Goal: Transaction & Acquisition: Purchase product/service

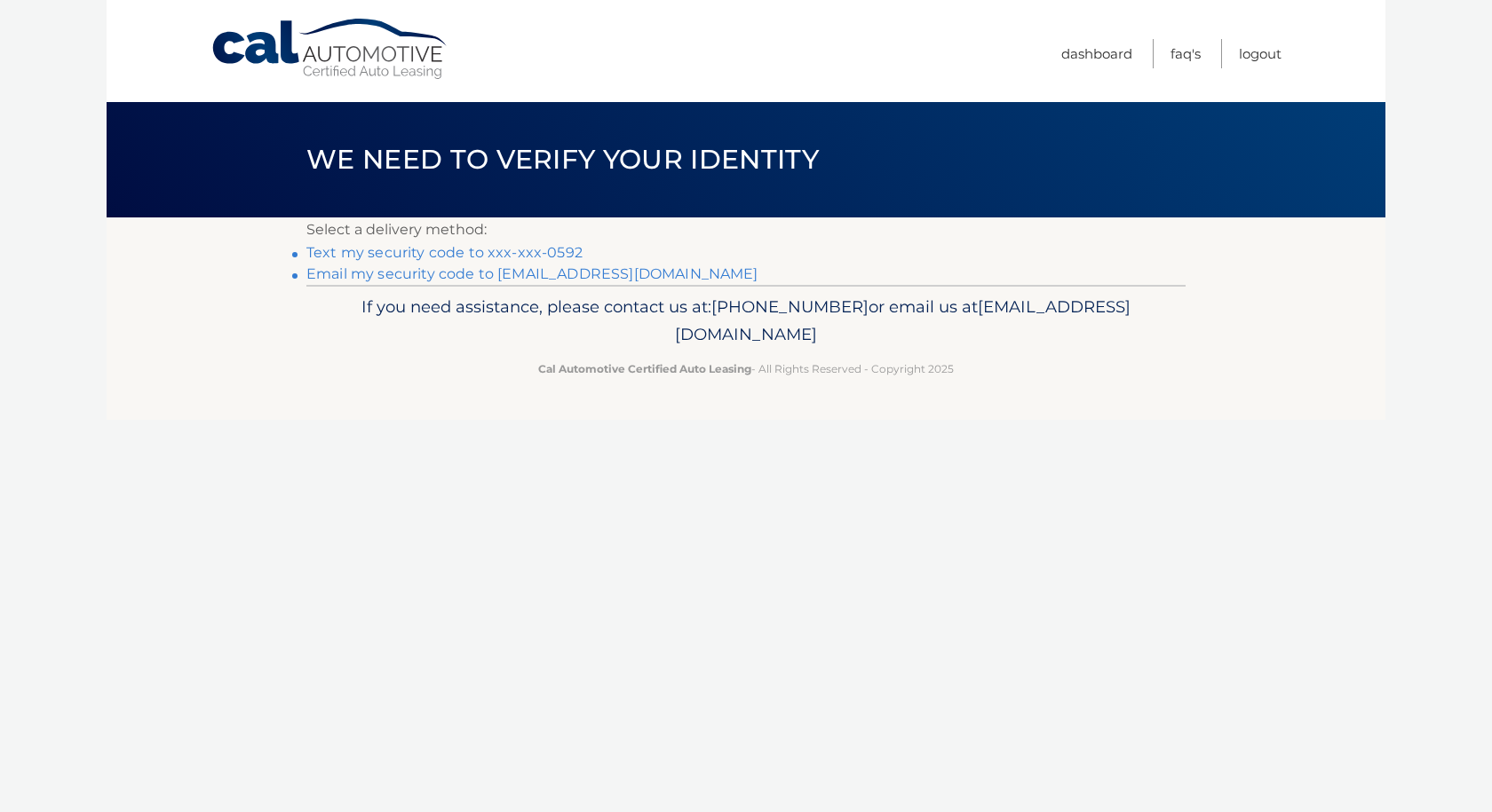
click at [430, 252] on link "Text my security code to xxx-xxx-0592" at bounding box center [445, 252] width 277 height 17
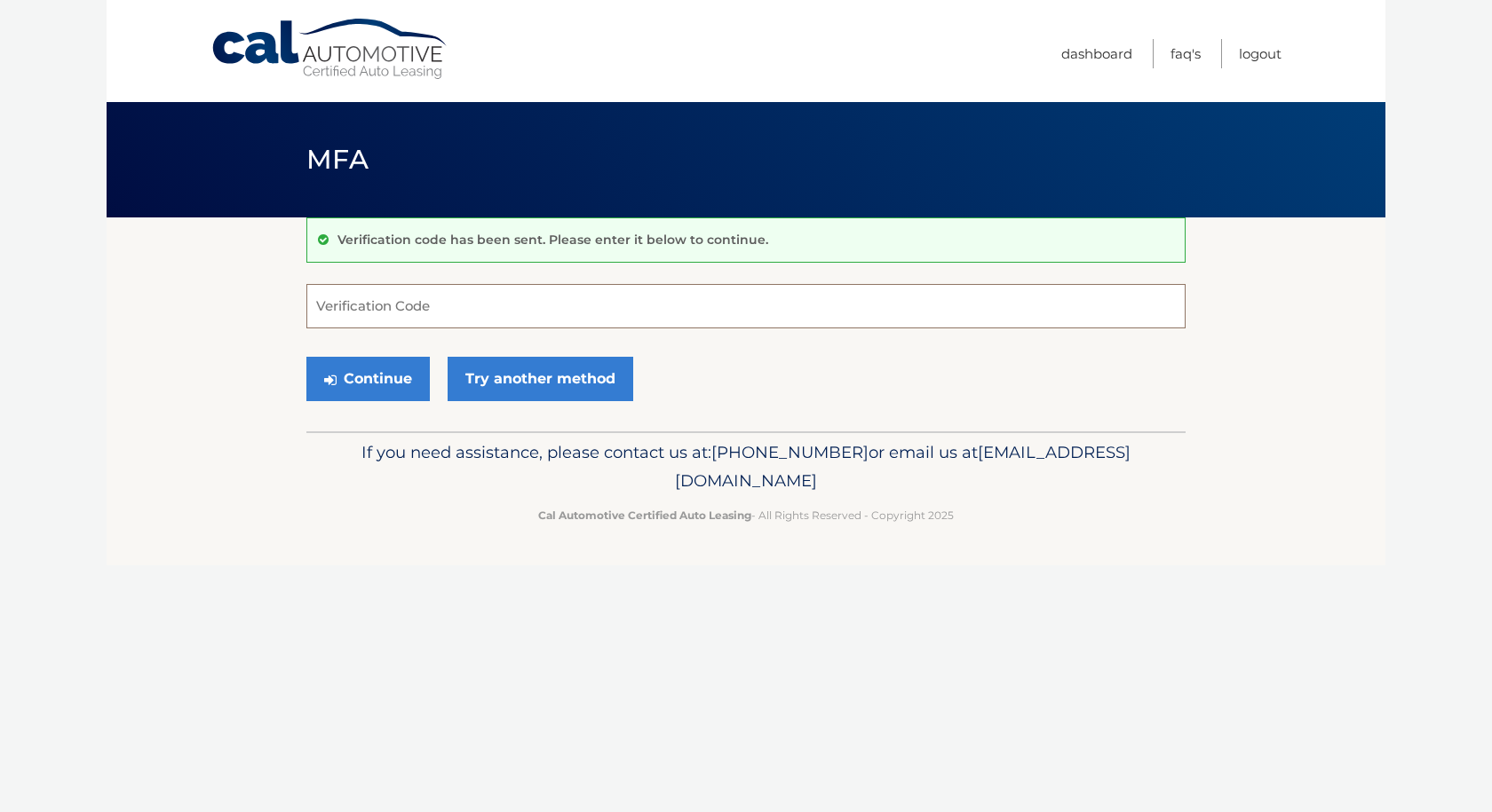
click at [424, 305] on input "Verification Code" at bounding box center [745, 306] width 878 height 44
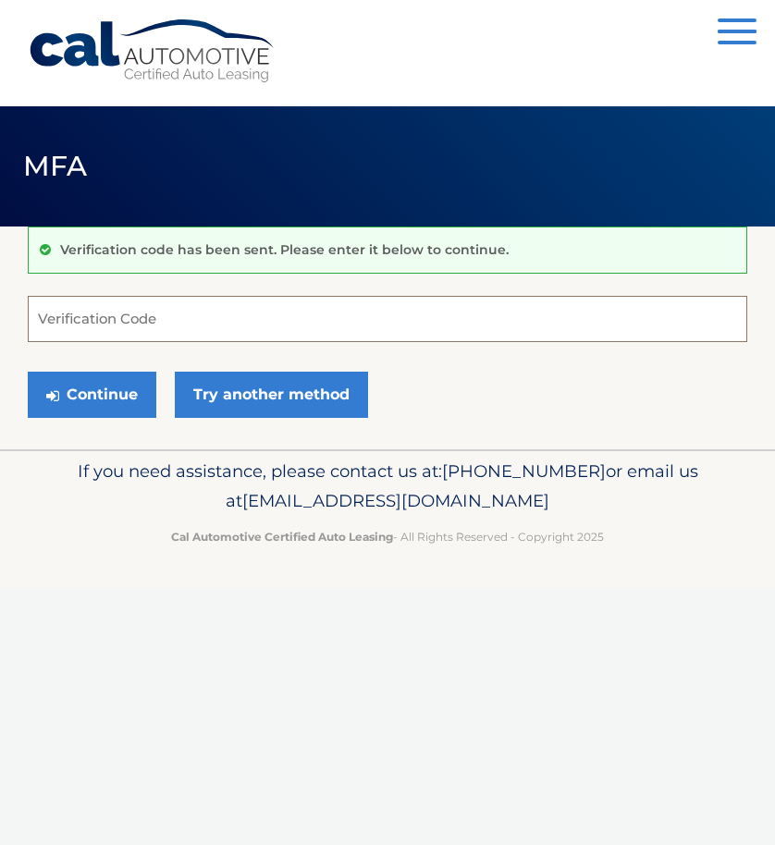
click at [117, 321] on input "Verification Code" at bounding box center [387, 319] width 719 height 46
type input "255926"
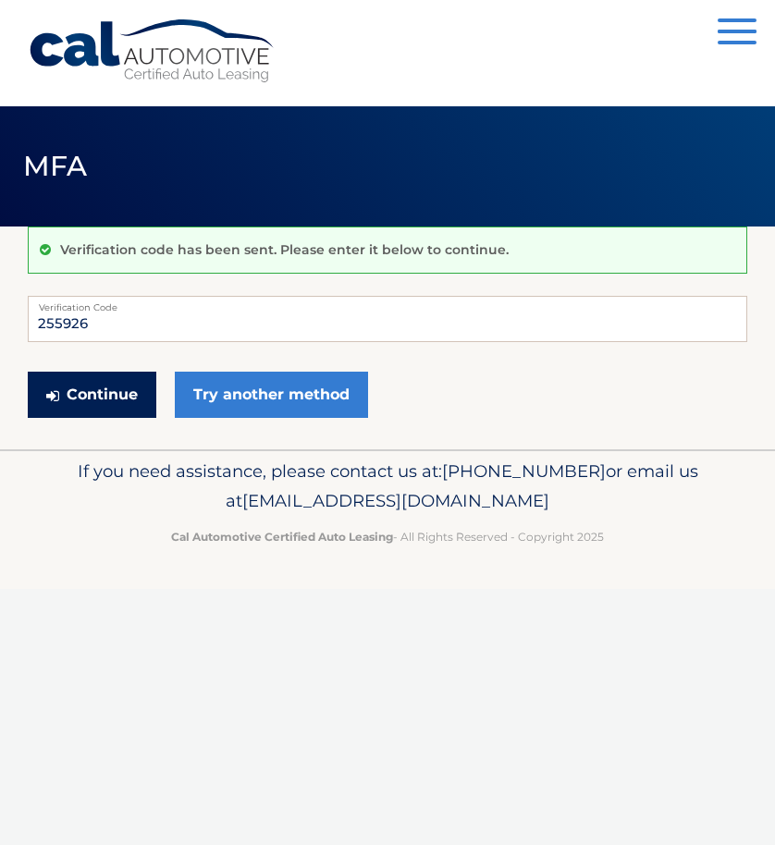
click at [106, 392] on button "Continue" at bounding box center [92, 395] width 129 height 46
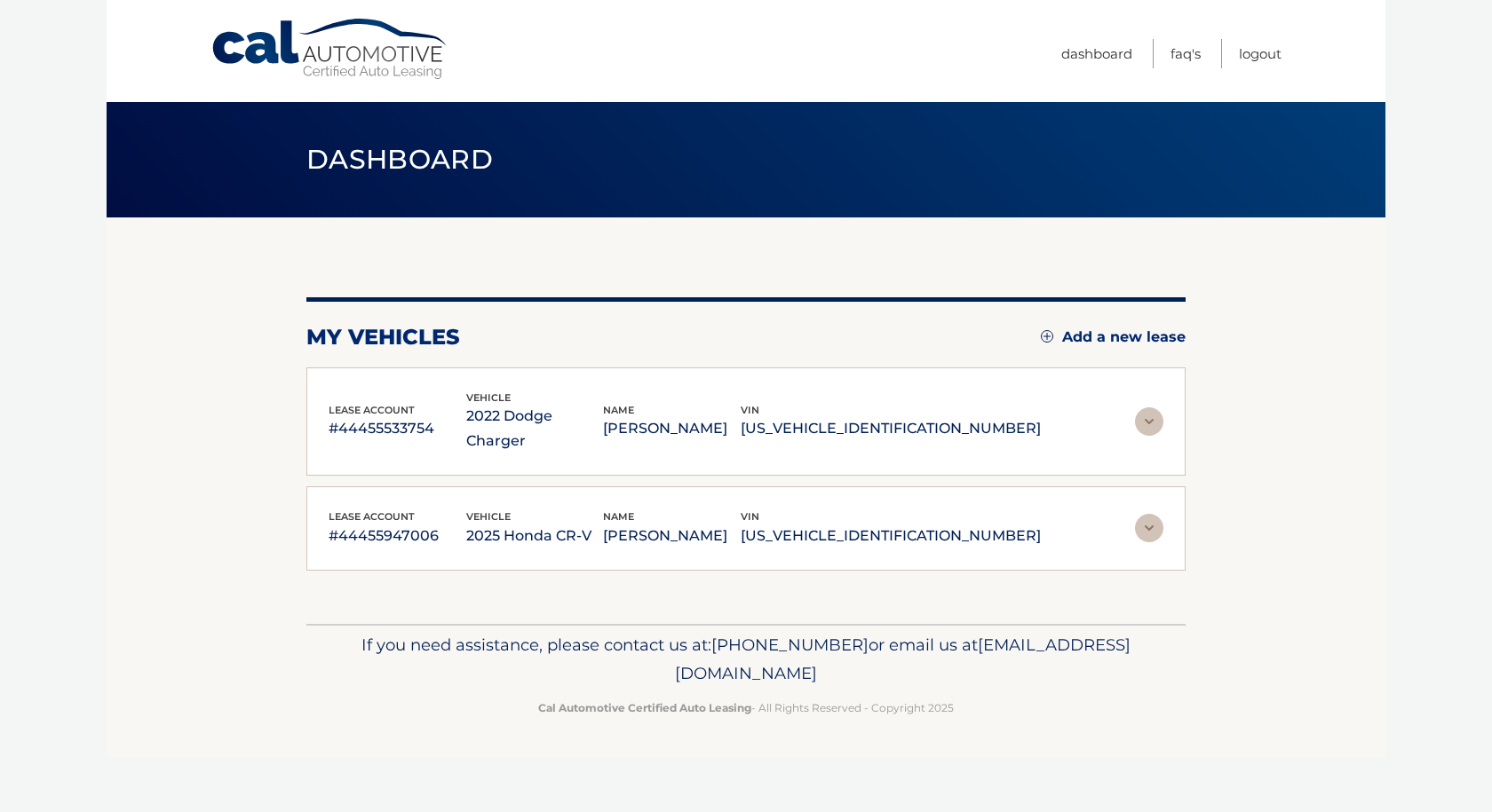
click at [743, 513] on img at bounding box center [1149, 528] width 29 height 29
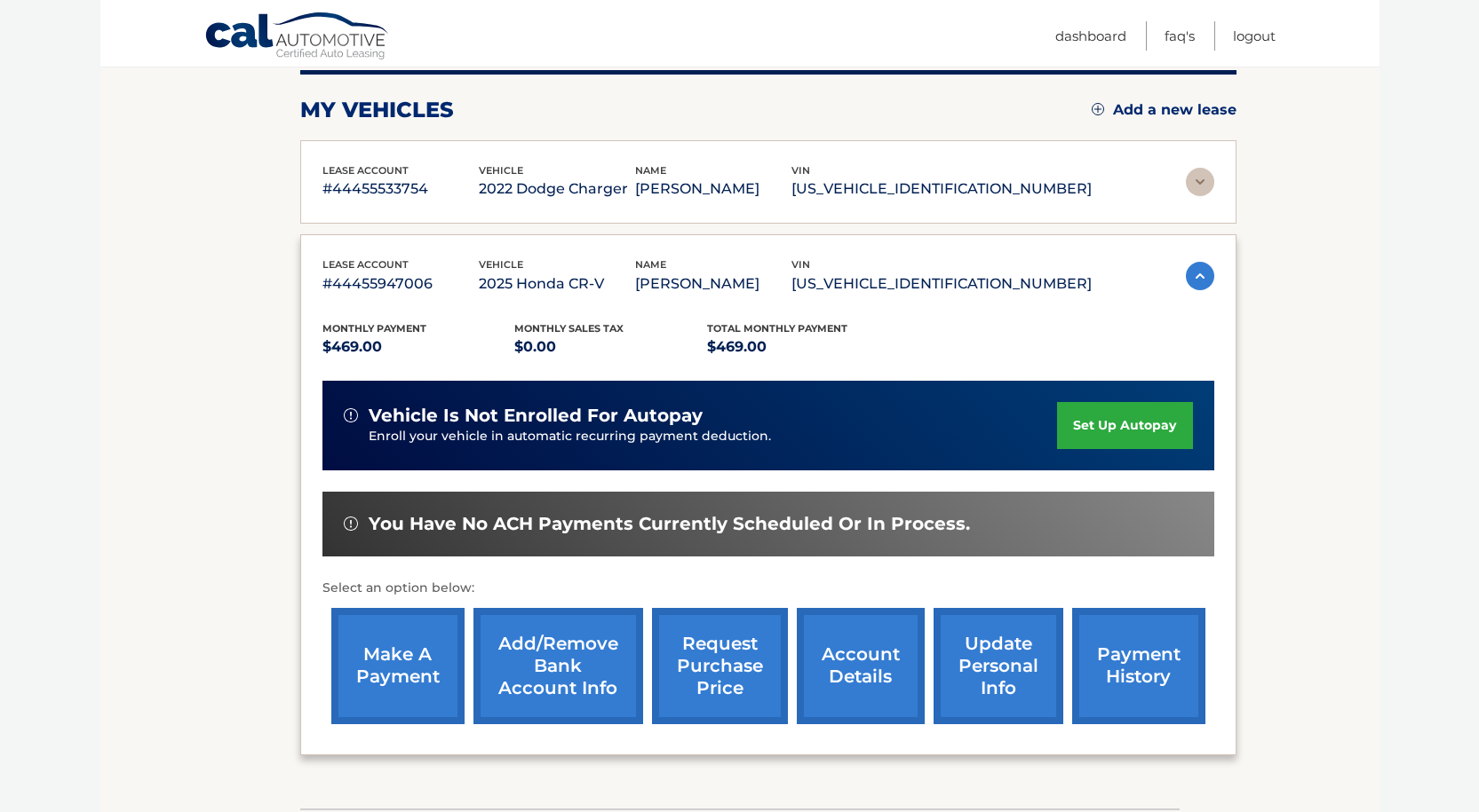
scroll to position [266, 0]
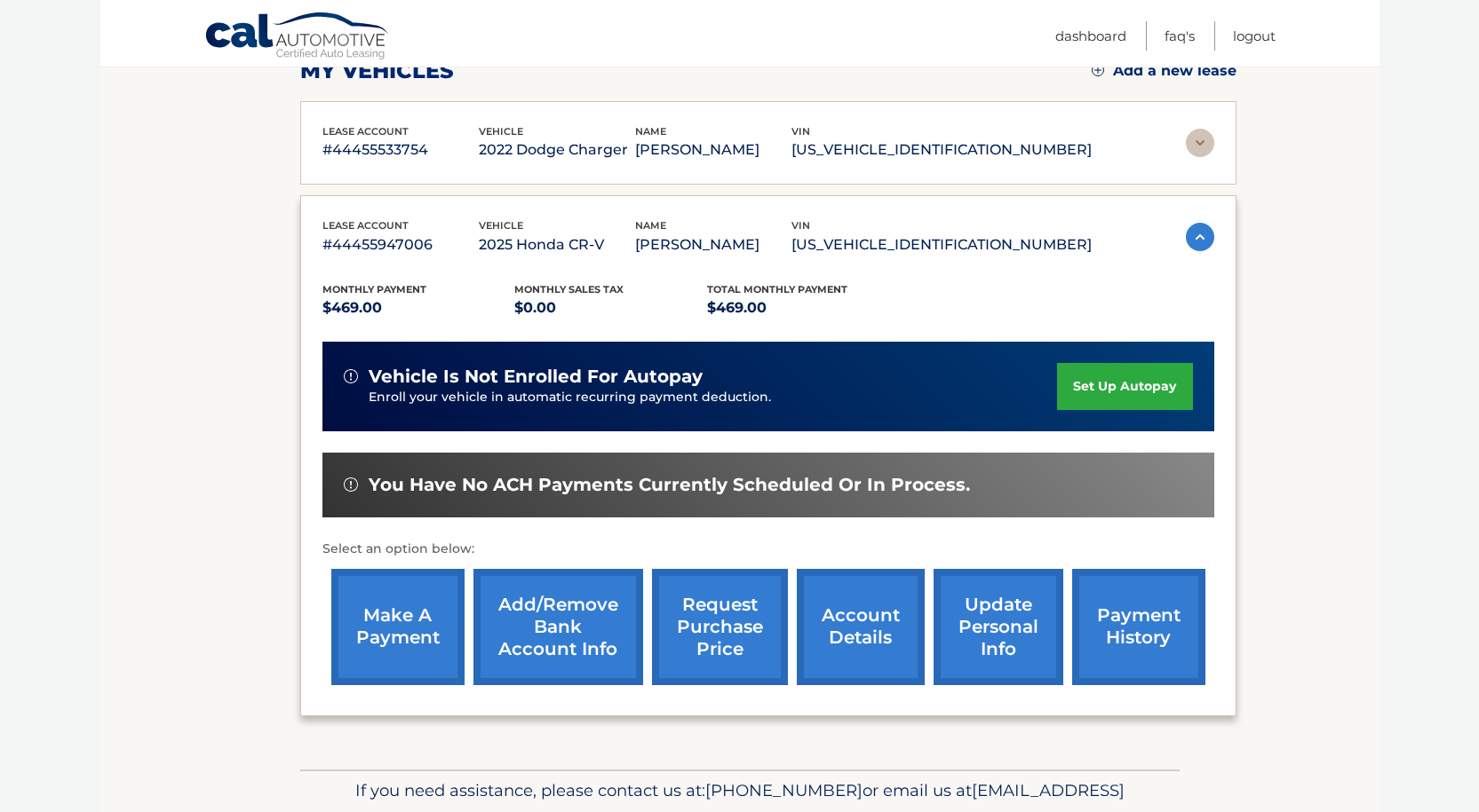
click at [376, 618] on link "make a payment" at bounding box center [398, 627] width 133 height 116
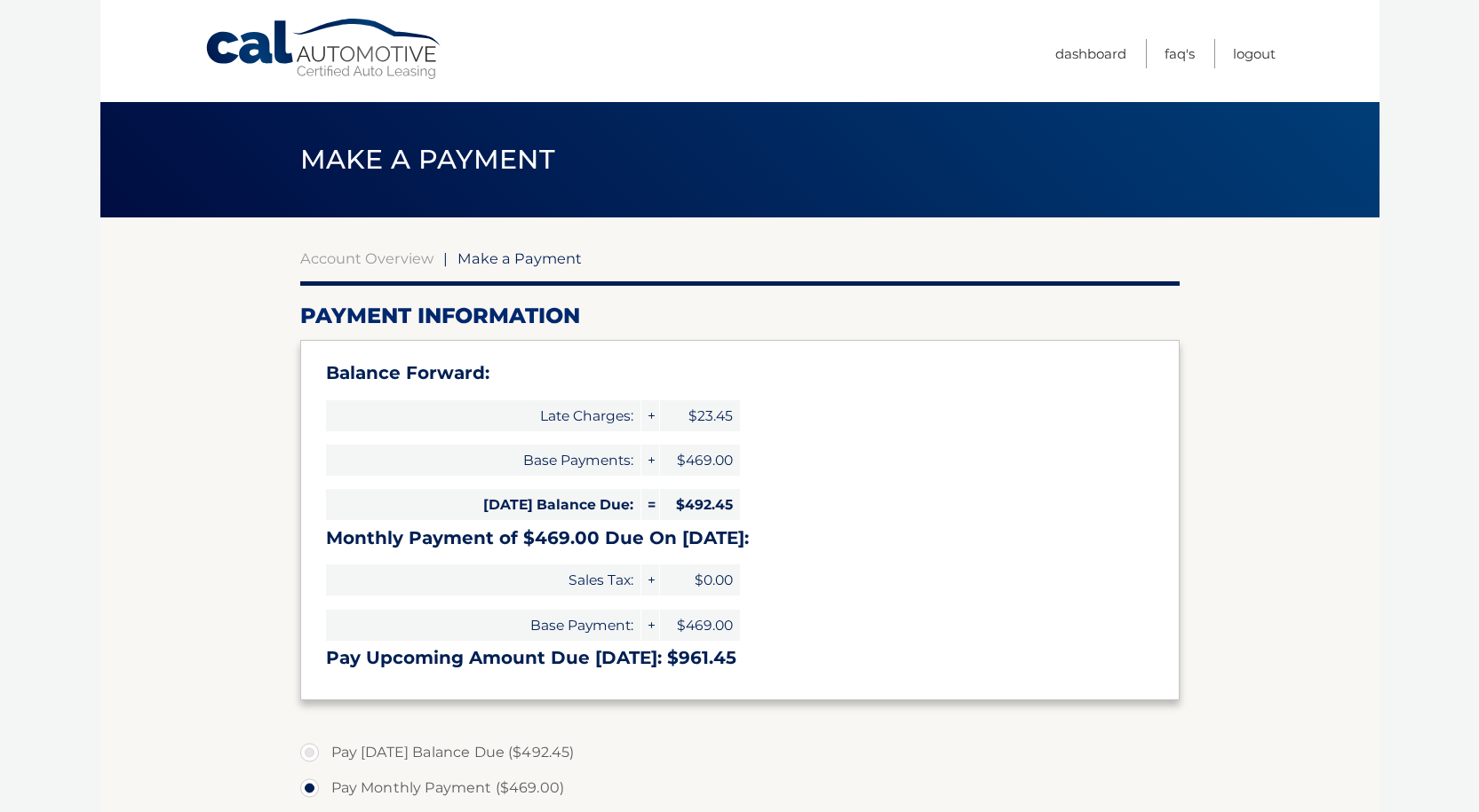
select select "NTRkZjczZjUtNWQ3Yi00MDg0LTk5ZTItMjczMmNmMTUyNTg0"
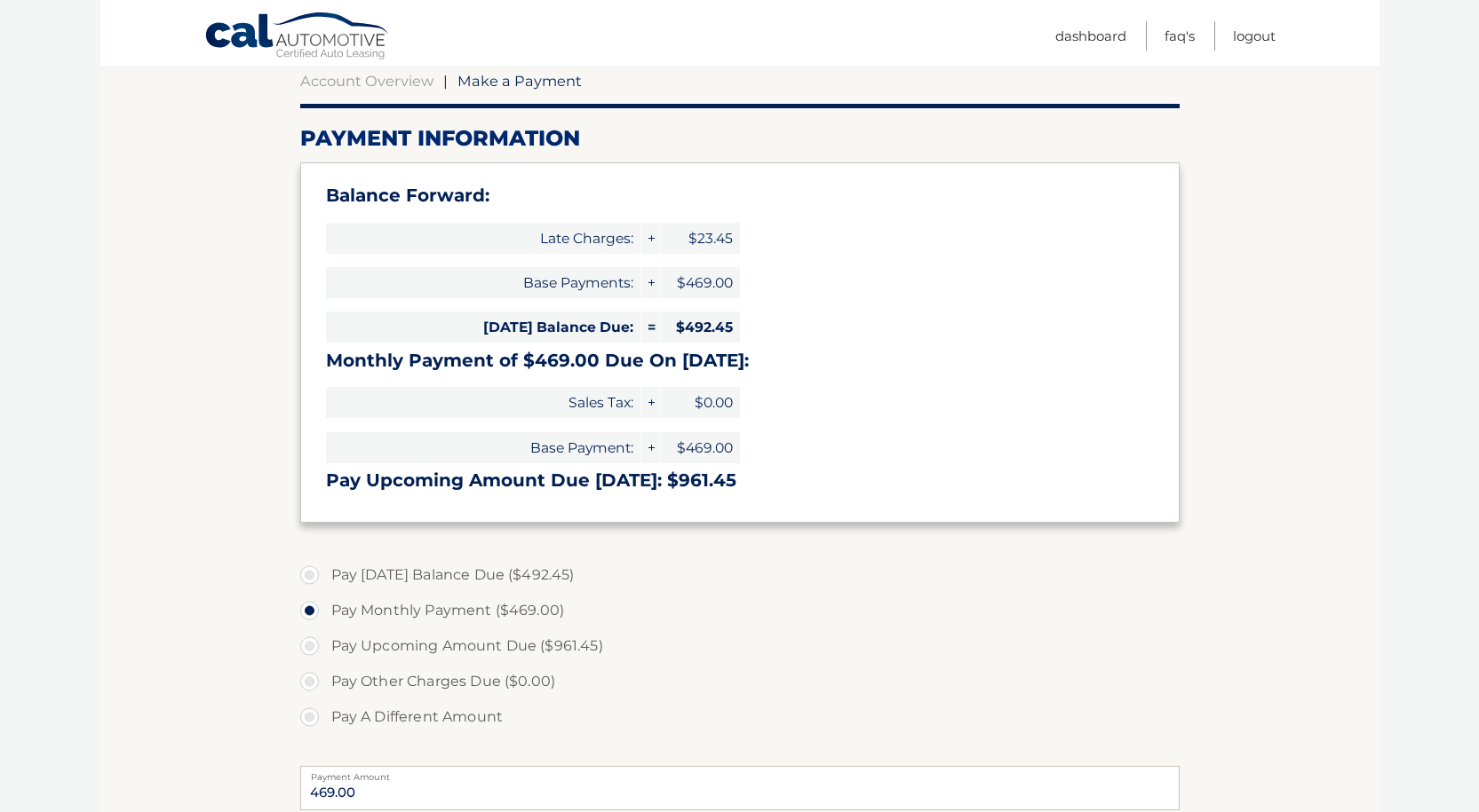
scroll to position [355, 0]
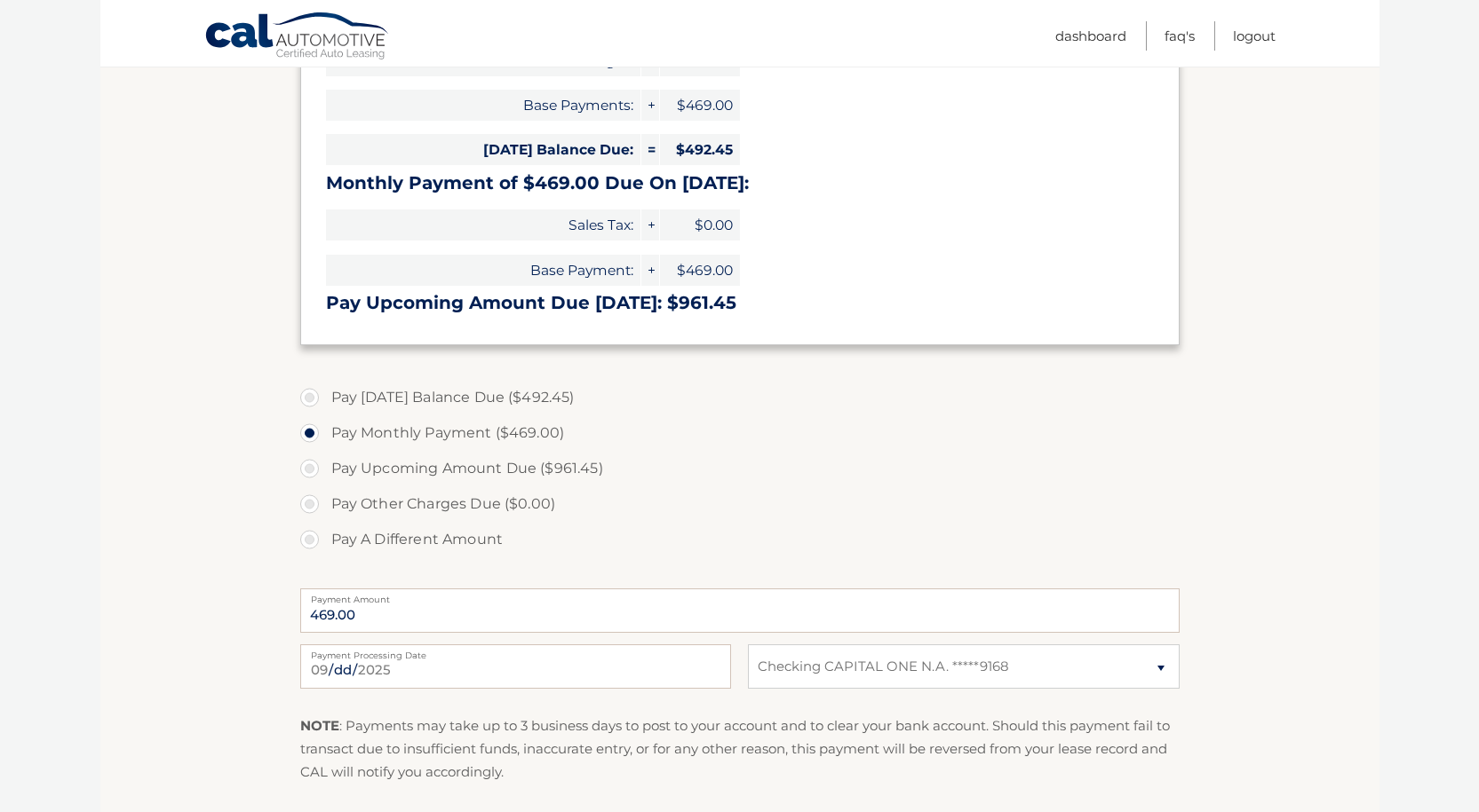
click at [314, 398] on label "Pay Today's Balance Due ($492.45)" at bounding box center [740, 397] width 879 height 36
click at [314, 398] on input "Pay Today's Balance Due ($492.45)" at bounding box center [316, 394] width 17 height 29
radio input "true"
type input "492.45"
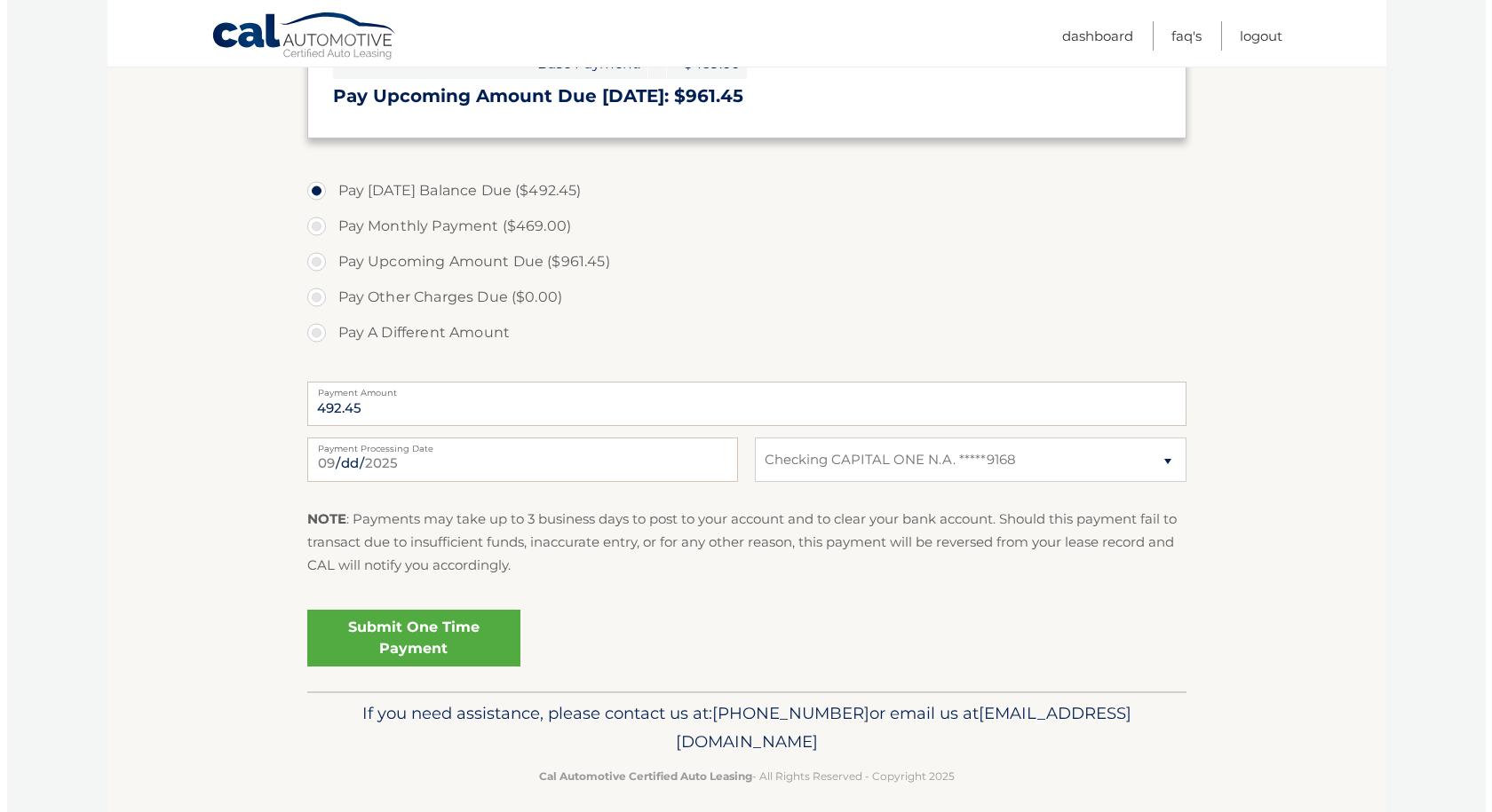
scroll to position [576, 0]
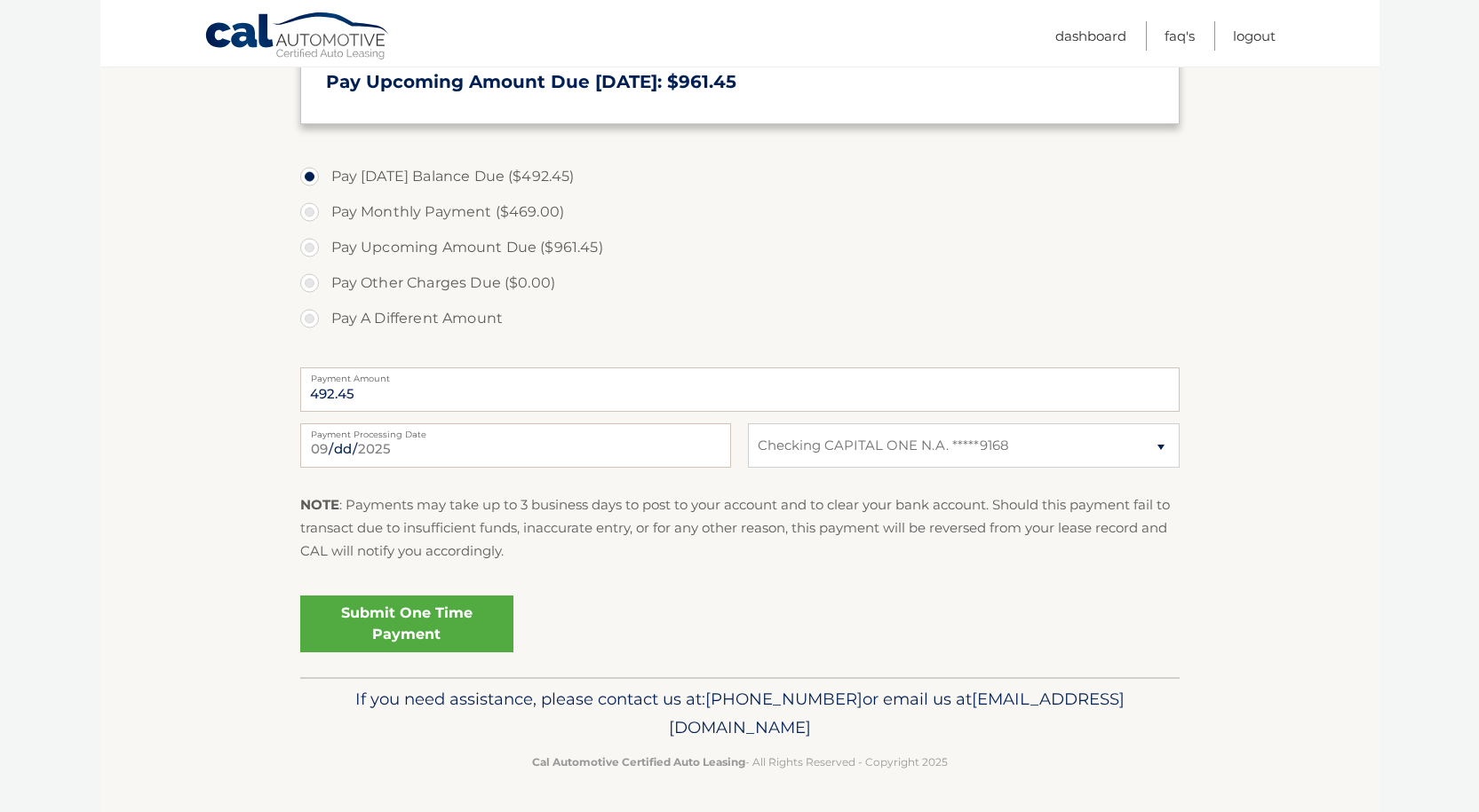
click at [400, 614] on link "Submit One Time Payment" at bounding box center [407, 623] width 213 height 57
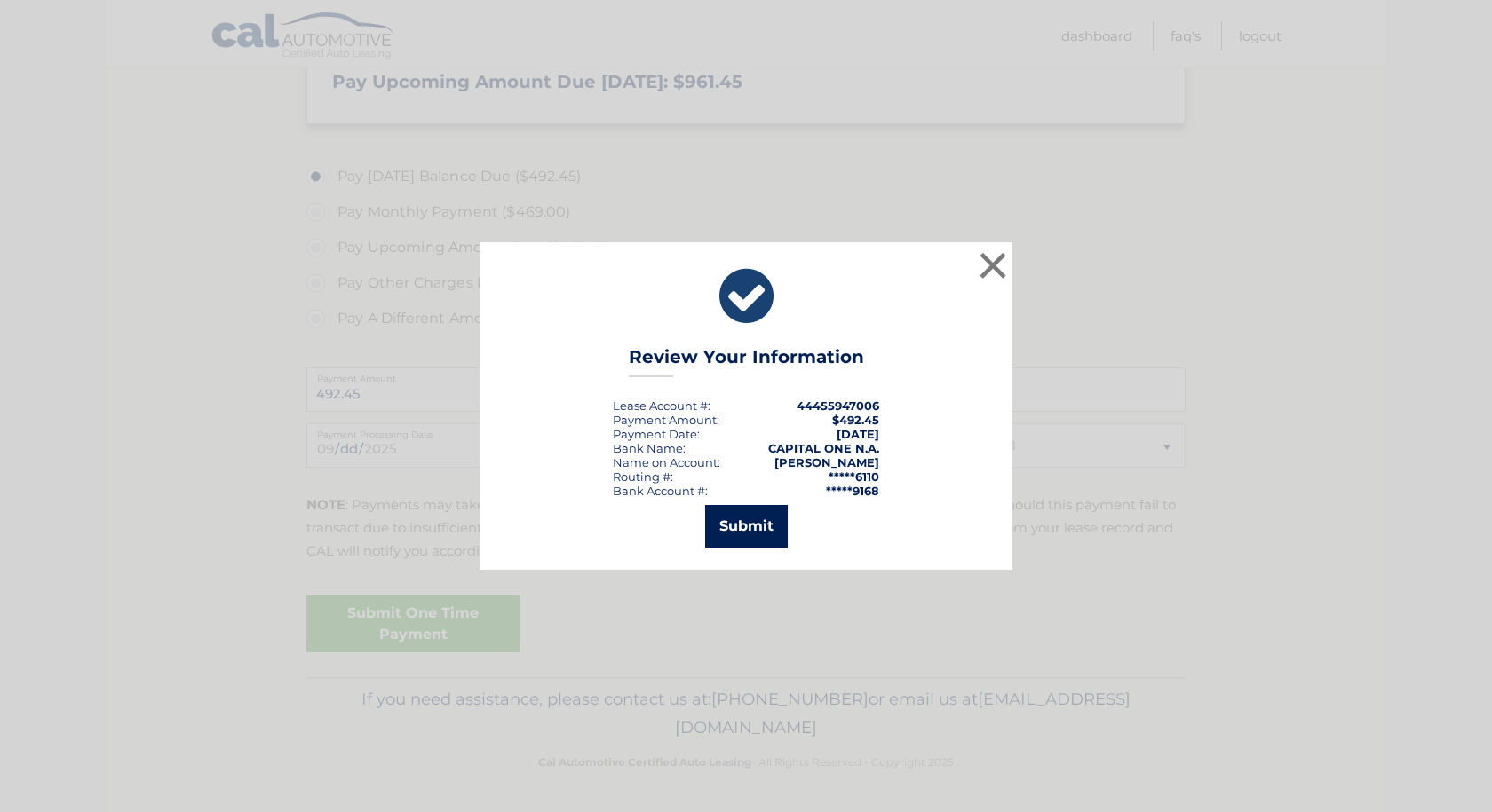
click at [751, 515] on button "Submit" at bounding box center [746, 526] width 83 height 42
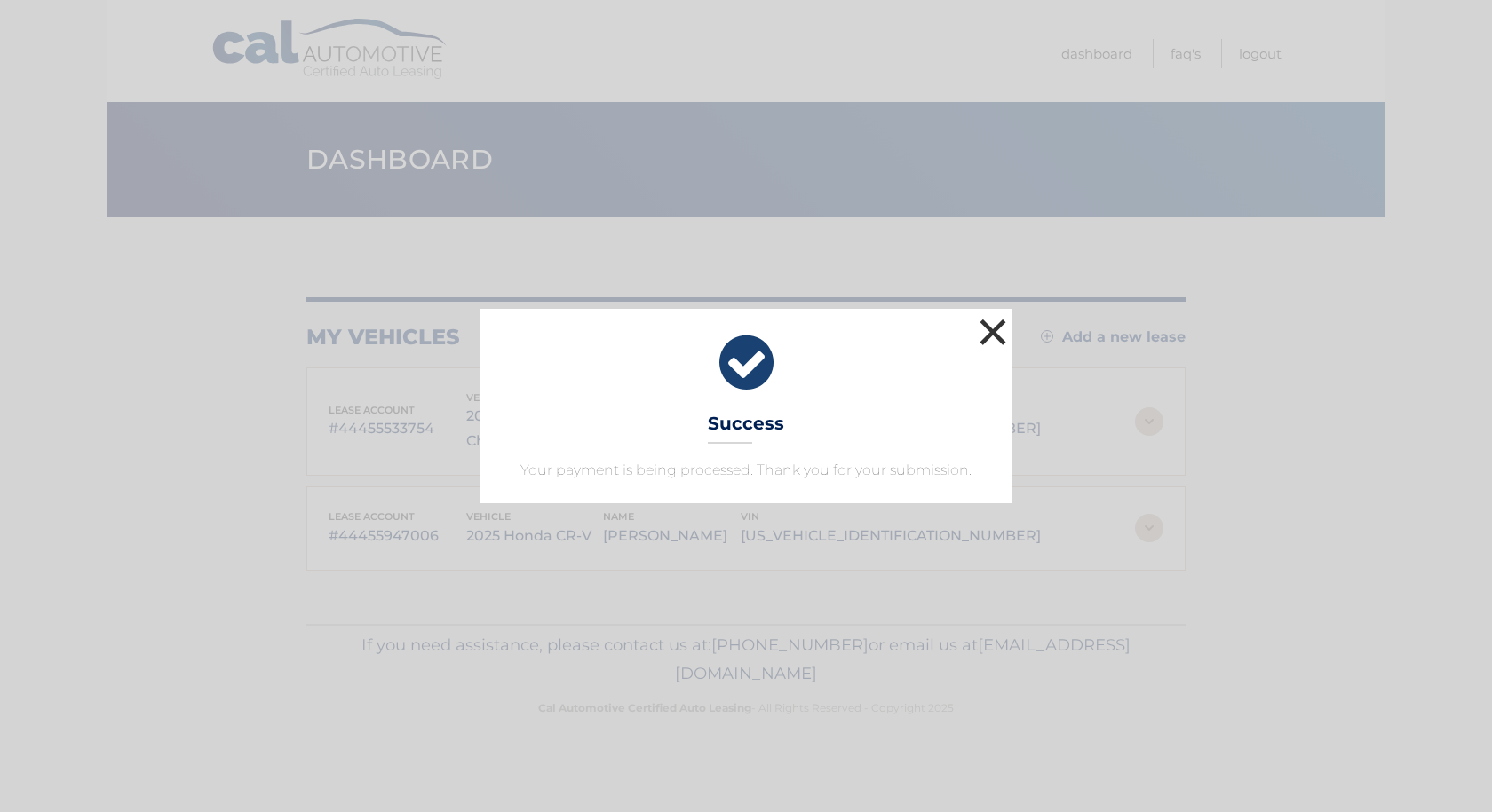
click at [999, 329] on button "×" at bounding box center [992, 331] width 36 height 36
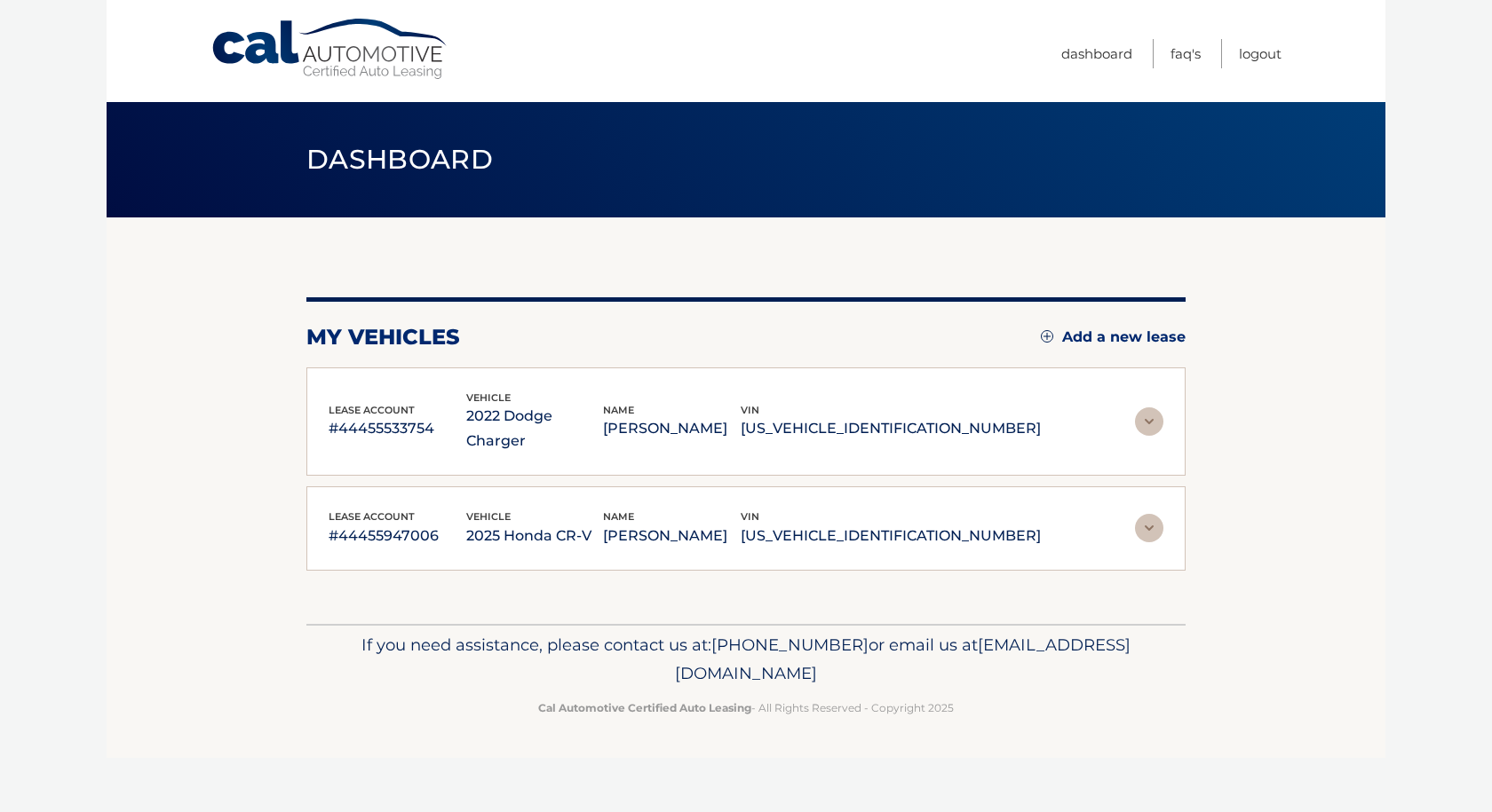
click at [343, 417] on p "#44455533754" at bounding box center [397, 429] width 137 height 25
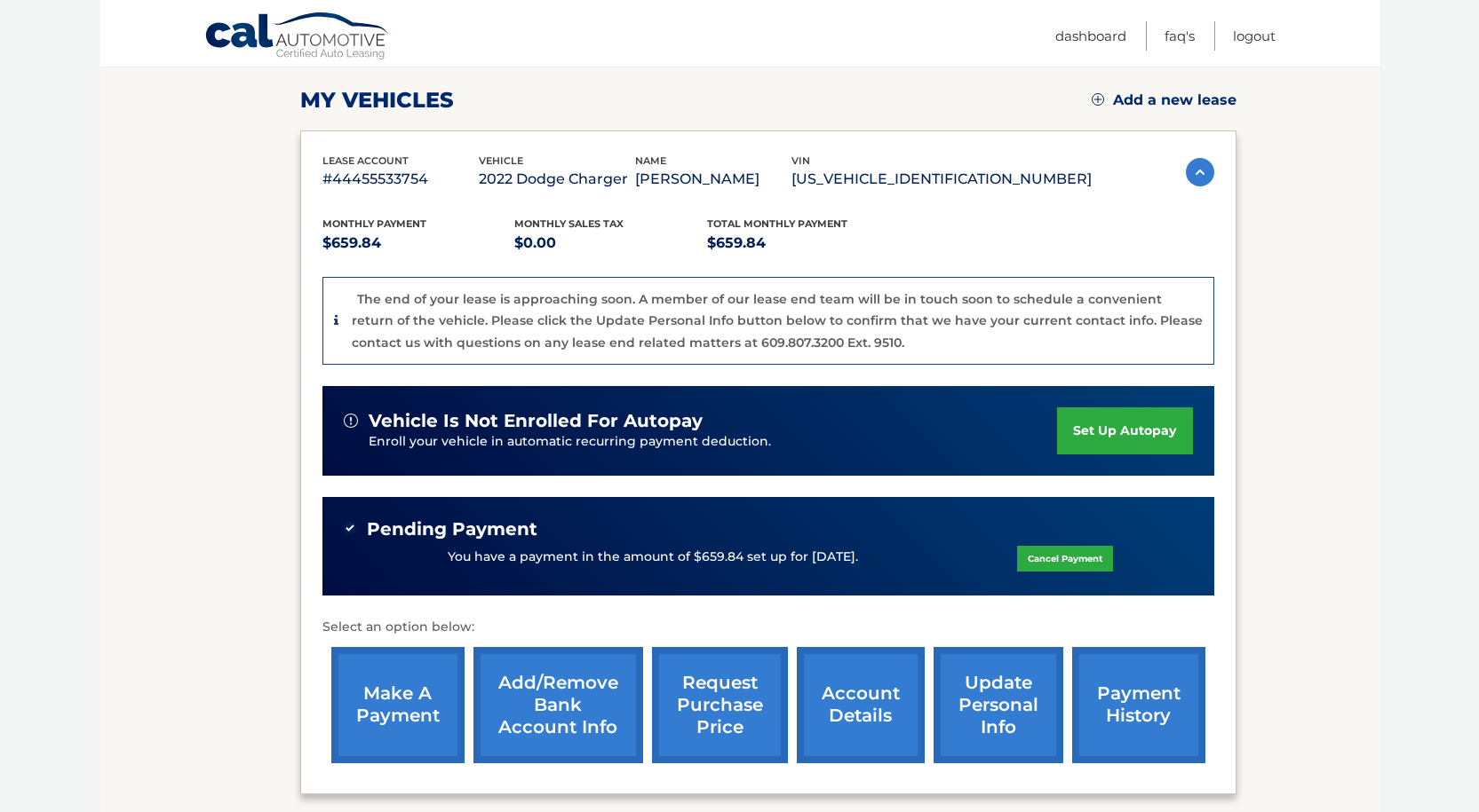
scroll to position [355, 0]
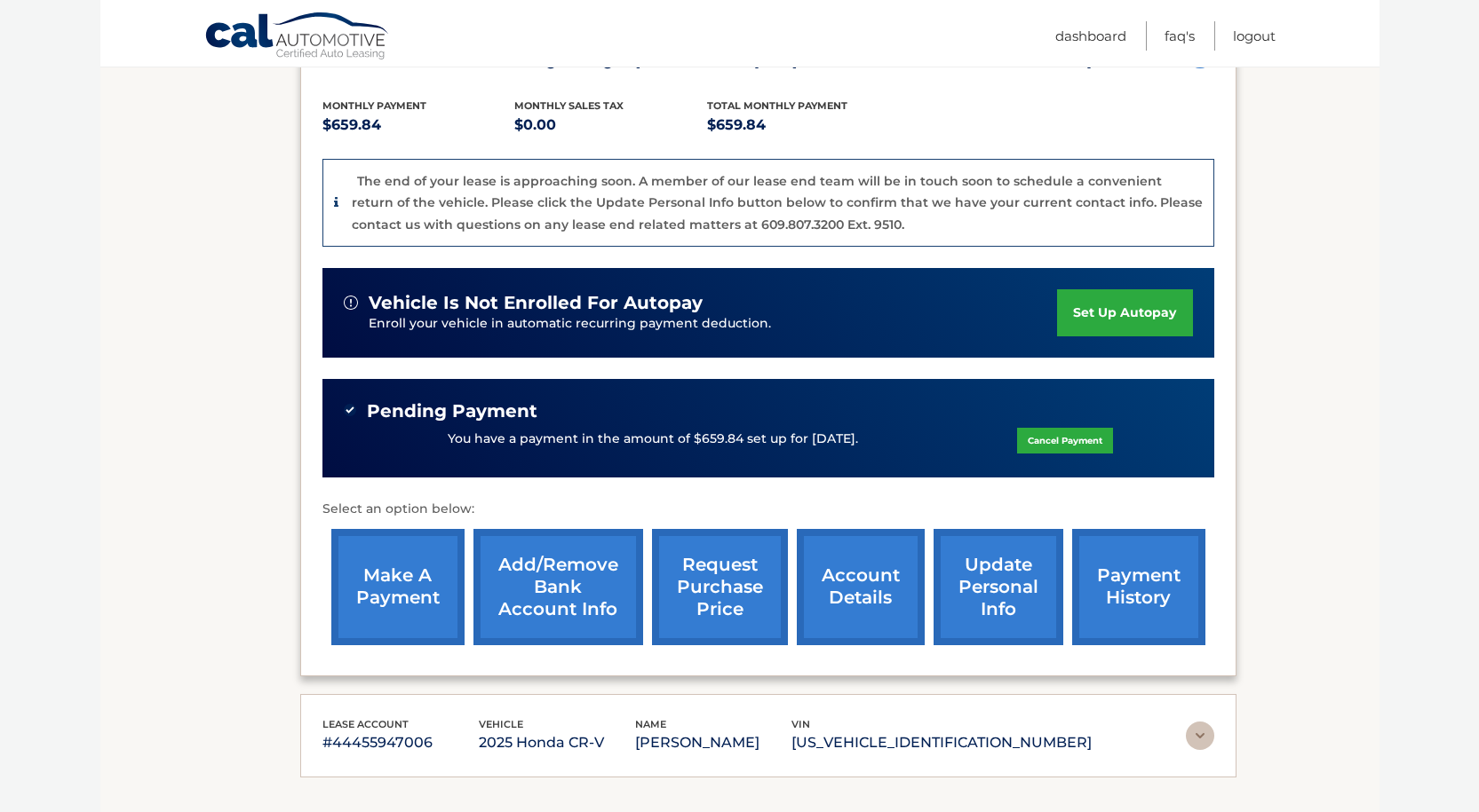
click at [850, 595] on link "account details" at bounding box center [860, 586] width 128 height 116
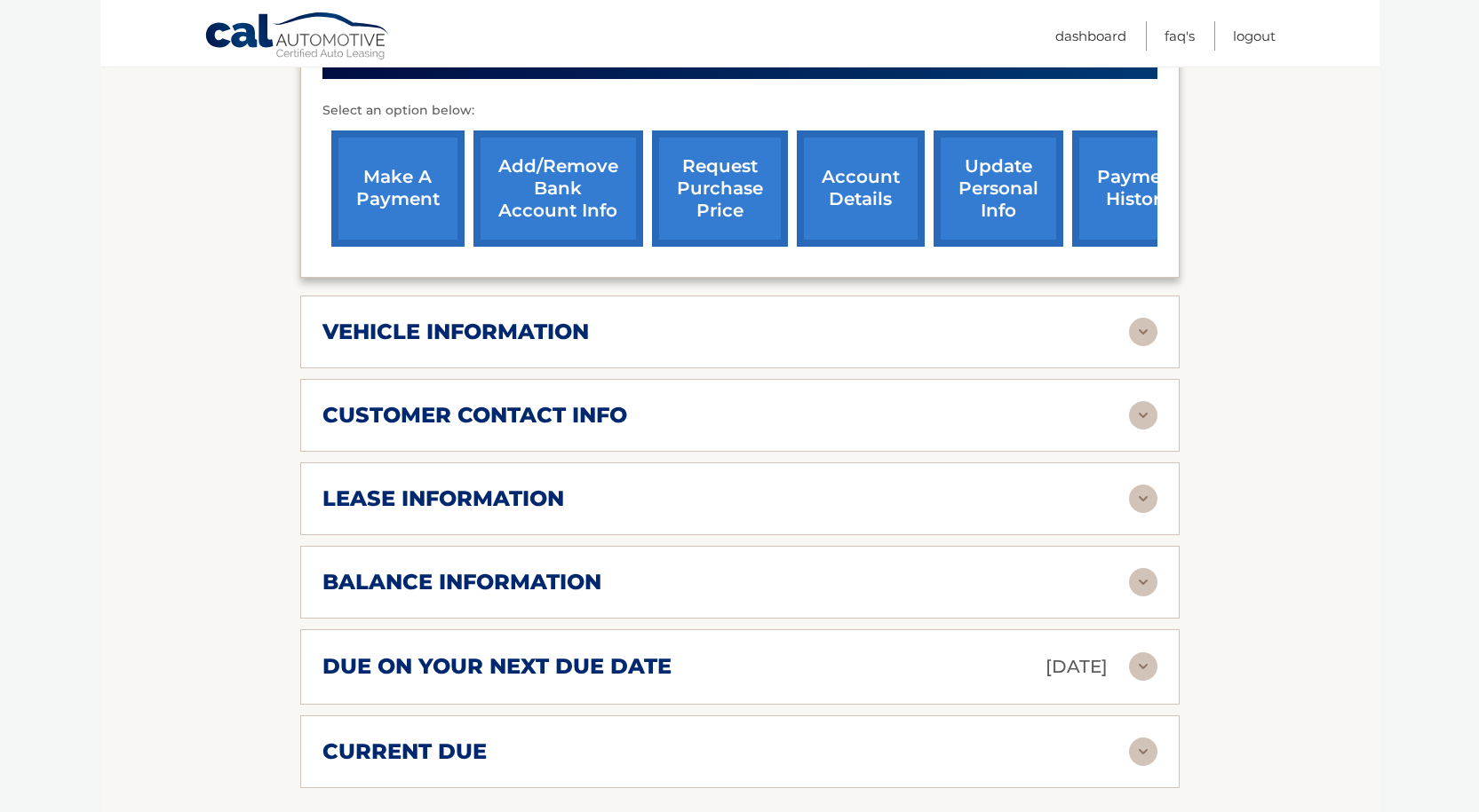
scroll to position [710, 0]
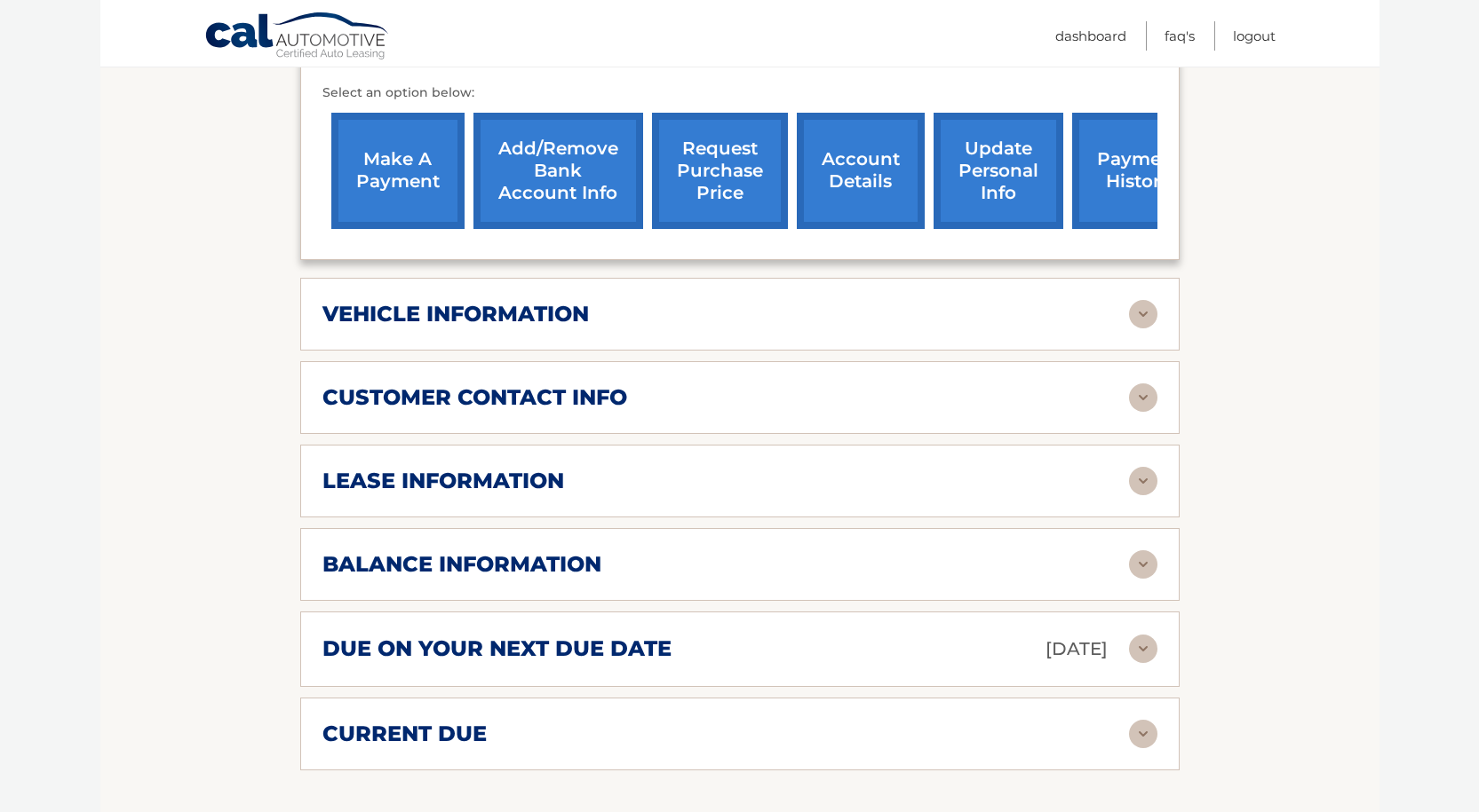
click at [1155, 466] on img at bounding box center [1143, 481] width 29 height 29
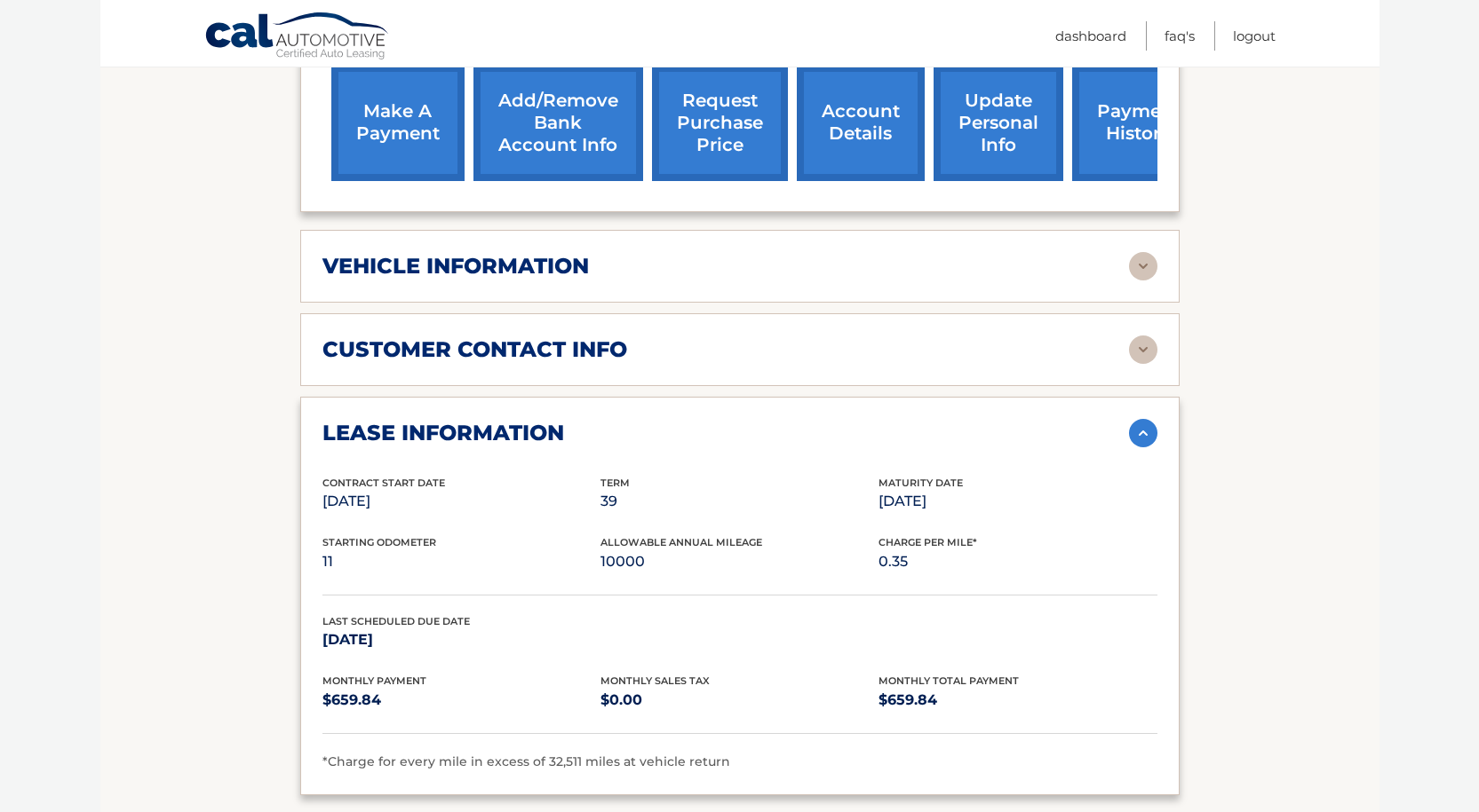
scroll to position [799, 0]
